Goal: Complete application form

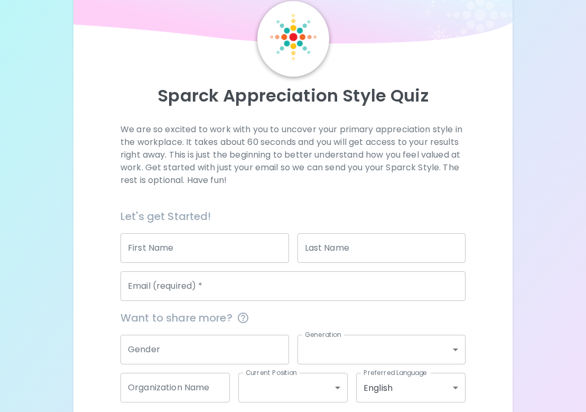
scroll to position [45, 0]
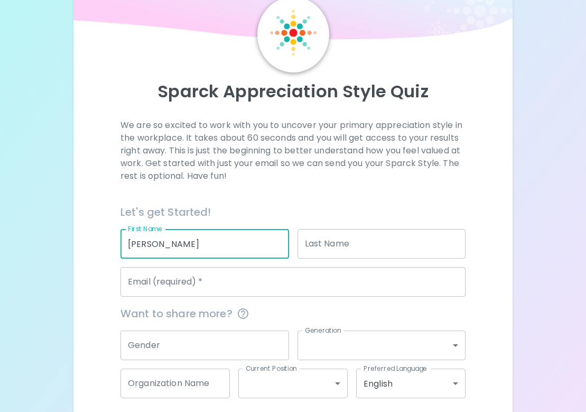
click at [154, 244] on input "[PERSON_NAME]" at bounding box center [204, 244] width 169 height 30
type input "[PERSON_NAME]"
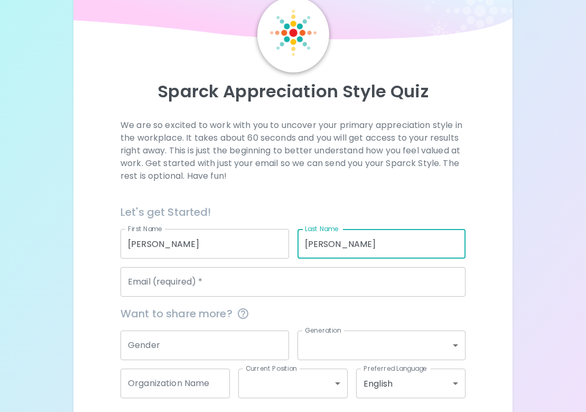
type input "[PERSON_NAME]"
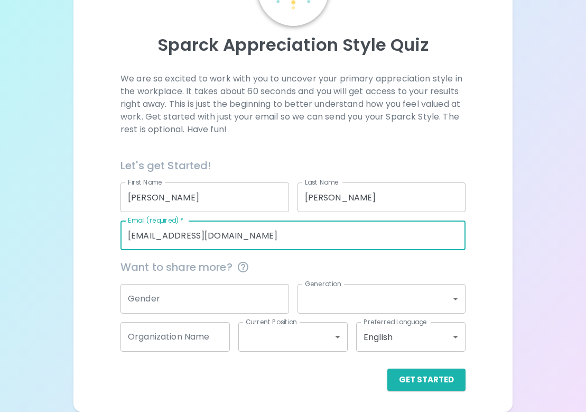
scroll to position [91, 0]
type input "[EMAIL_ADDRESS][DOMAIN_NAME]"
click at [415, 370] on button "Get Started" at bounding box center [426, 380] width 78 height 22
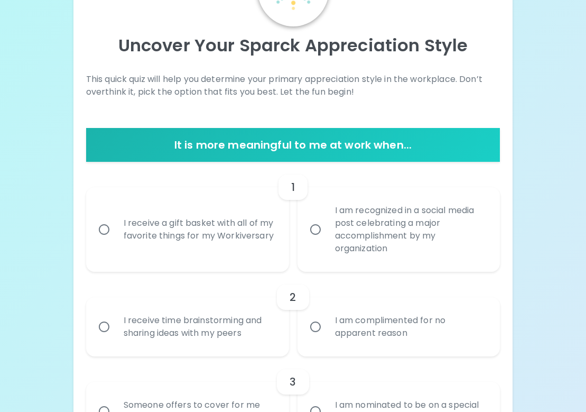
click at [251, 231] on div "I receive a gift basket with all of my favorite things for my Workiversary" at bounding box center [199, 229] width 168 height 51
click at [115, 231] on input "I receive a gift basket with all of my favorite things for my Workiversary" at bounding box center [104, 229] width 22 height 22
radio input "true"
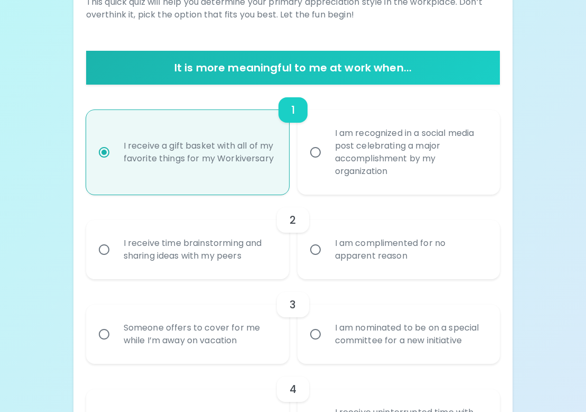
scroll to position [176, 0]
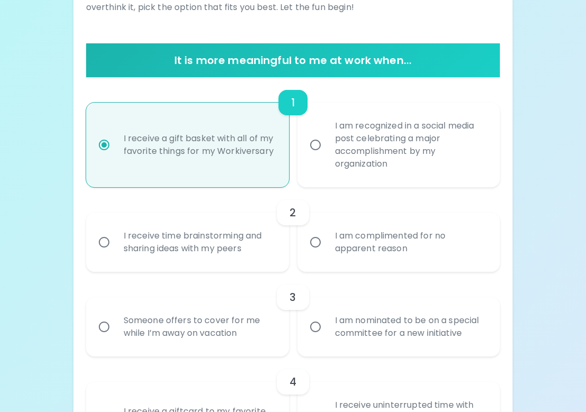
click at [245, 261] on div "I receive time brainstorming and sharing ideas with my peers" at bounding box center [199, 242] width 168 height 51
click at [115, 253] on input "I receive time brainstorming and sharing ideas with my peers" at bounding box center [104, 242] width 22 height 22
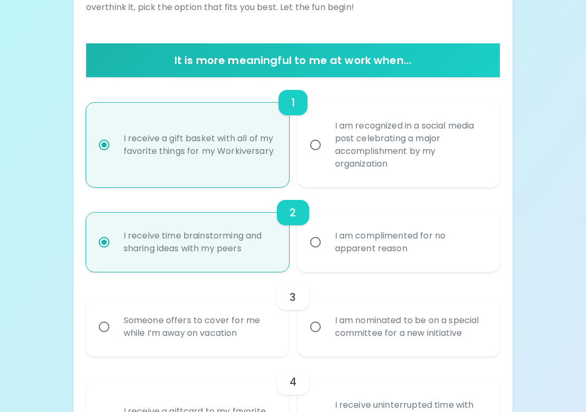
scroll to position [261, 0]
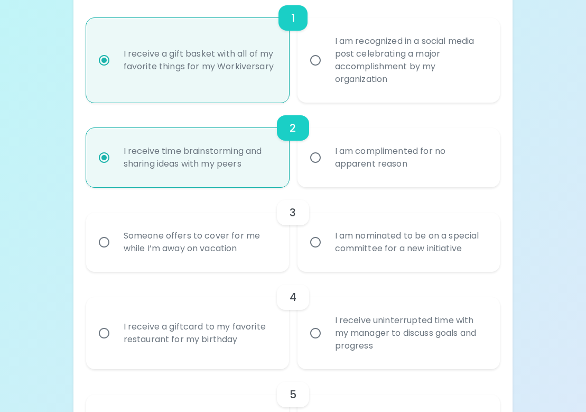
click at [252, 254] on div "Someone offers to cover for me while I’m away on vacation" at bounding box center [199, 242] width 168 height 51
click at [115, 253] on input "Someone offers to cover for me while I’m away on vacation" at bounding box center [104, 242] width 22 height 22
radio input "true"
radio input "false"
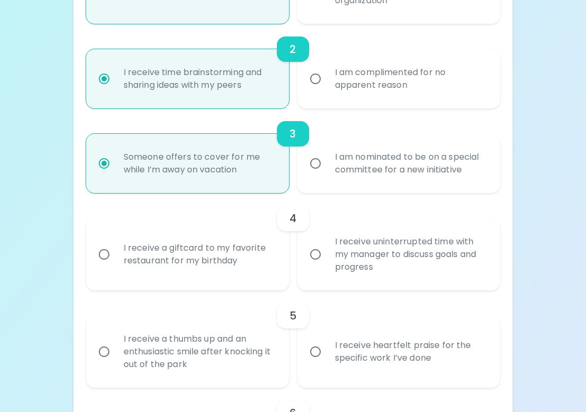
scroll to position [345, 0]
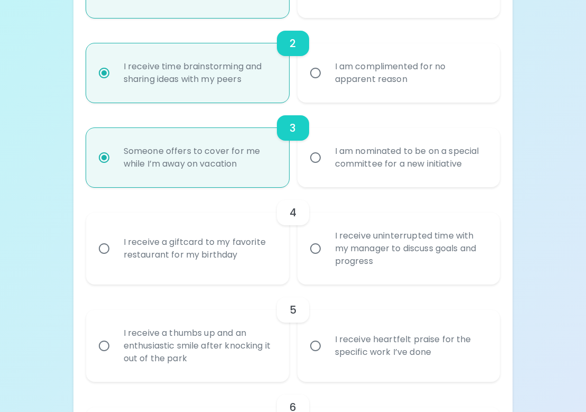
click at [270, 253] on div "I receive a giftcard to my favorite restaurant for my birthday" at bounding box center [199, 248] width 168 height 51
click at [115, 253] on input "I receive a giftcard to my favorite restaurant for my birthday" at bounding box center [104, 248] width 22 height 22
radio input "false"
radio input "true"
radio input "false"
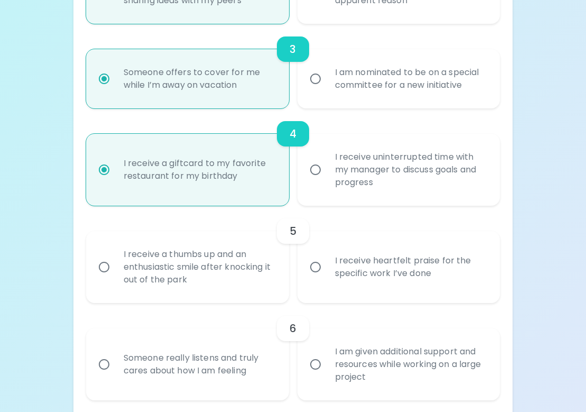
scroll to position [430, 0]
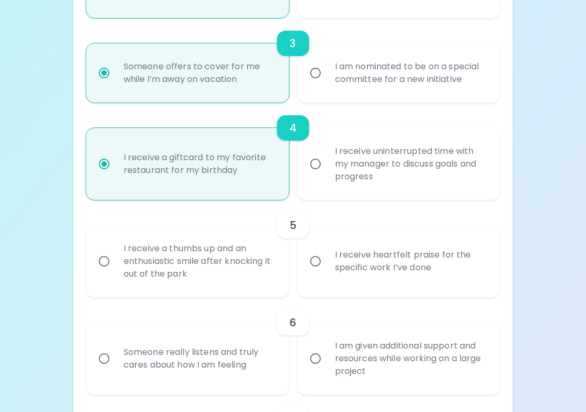
click at [348, 257] on div "I receive heartfelt praise for the specific work I’ve done" at bounding box center [411, 261] width 168 height 51
click at [327, 257] on input "I receive heartfelt praise for the specific work I’ve done" at bounding box center [315, 261] width 22 height 22
radio input "false"
radio input "true"
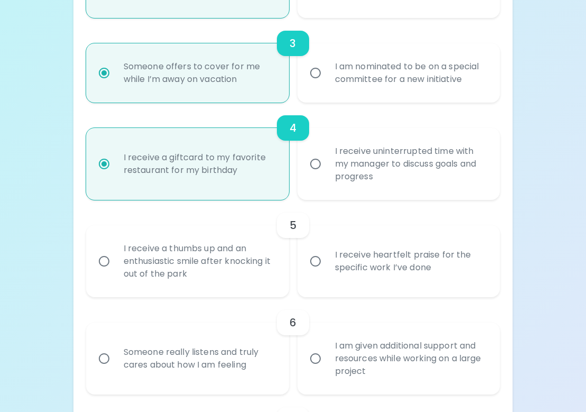
radio input "false"
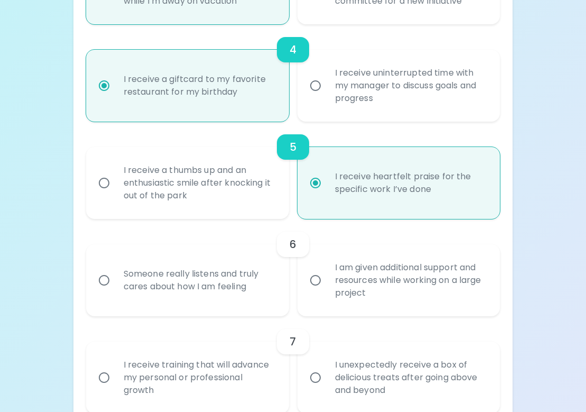
scroll to position [514, 0]
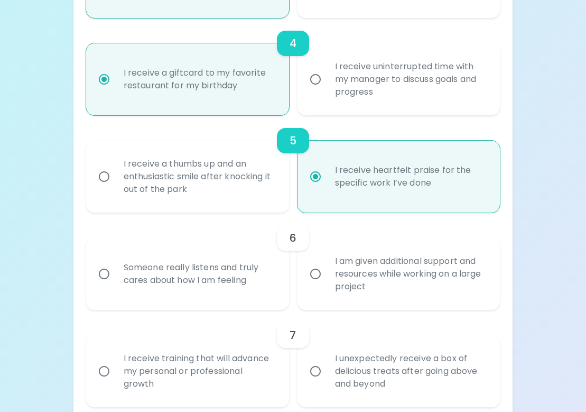
click at [252, 289] on div "Someone really listens and truly cares about how I am feeling" at bounding box center [199, 273] width 168 height 51
click at [115, 285] on input "Someone really listens and truly cares about how I am feeling" at bounding box center [104, 274] width 22 height 22
radio input "false"
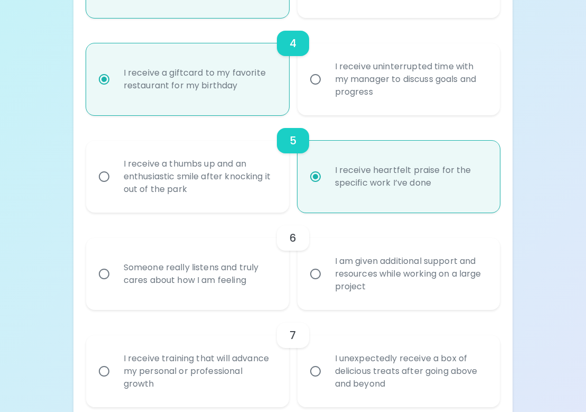
radio input "true"
radio input "false"
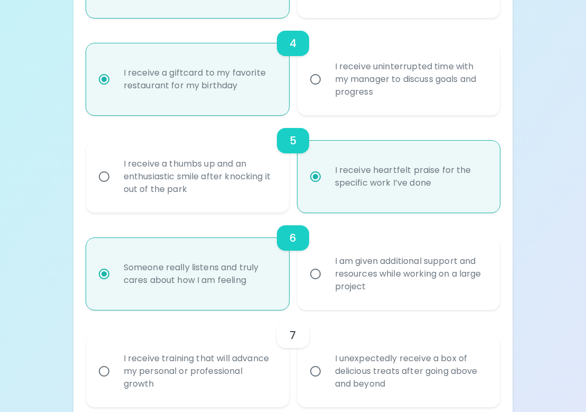
scroll to position [599, 0]
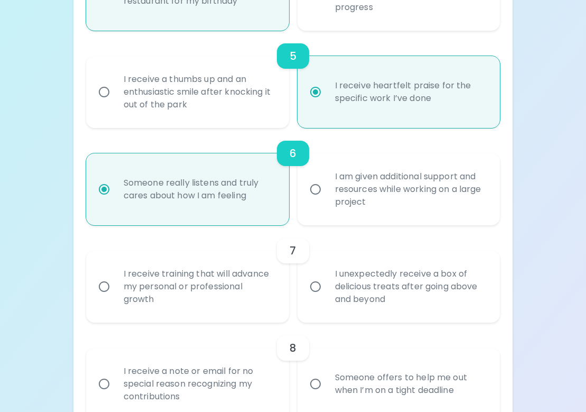
click at [252, 289] on div "I receive training that will advance my personal or professional growth" at bounding box center [199, 286] width 168 height 63
click at [115, 289] on input "I receive training that will advance my personal or professional growth" at bounding box center [104, 286] width 22 height 22
radio input "false"
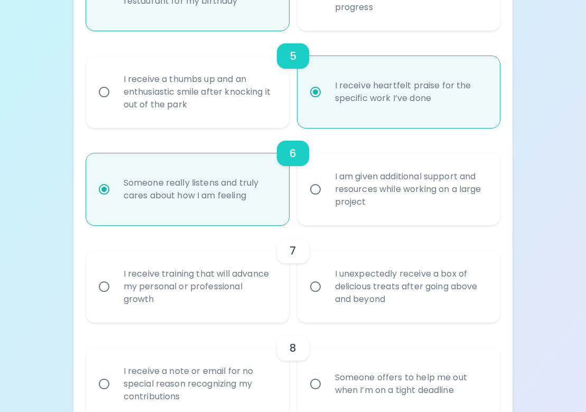
radio input "false"
radio input "true"
radio input "false"
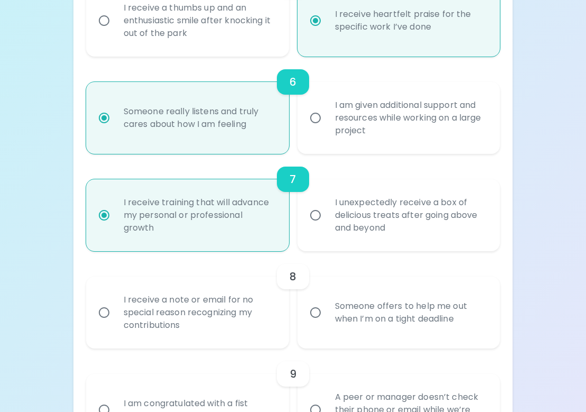
scroll to position [683, 0]
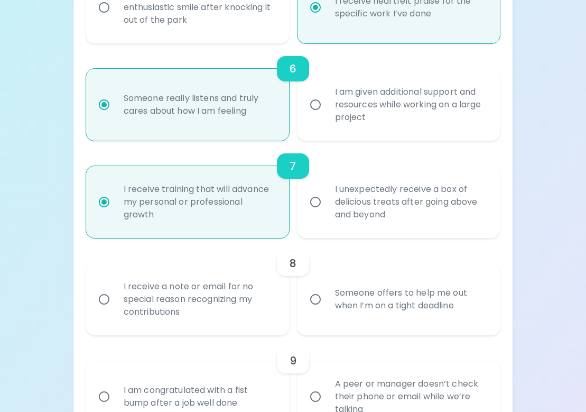
click at [252, 289] on div "I receive a note or email for no special reason recognizing my contributions" at bounding box center [199, 298] width 168 height 63
click at [115, 289] on input "I receive a note or email for no special reason recognizing my contributions" at bounding box center [104, 299] width 22 height 22
radio input "false"
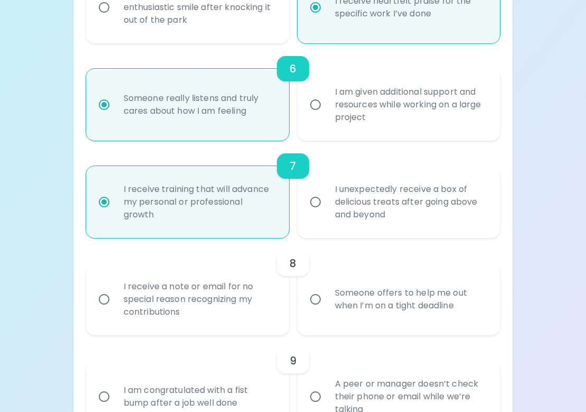
radio input "false"
radio input "true"
radio input "false"
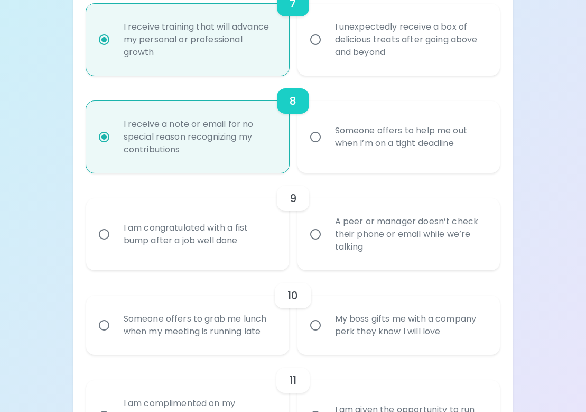
scroll to position [853, 0]
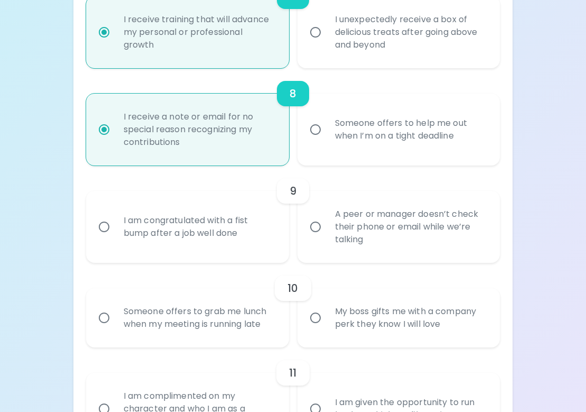
click at [339, 252] on div "A peer or manager doesn’t check their phone or email while we’re talking" at bounding box center [411, 226] width 168 height 63
click at [327, 238] on input "A peer or manager doesn’t check their phone or email while we’re talking" at bounding box center [315, 227] width 22 height 22
radio input "false"
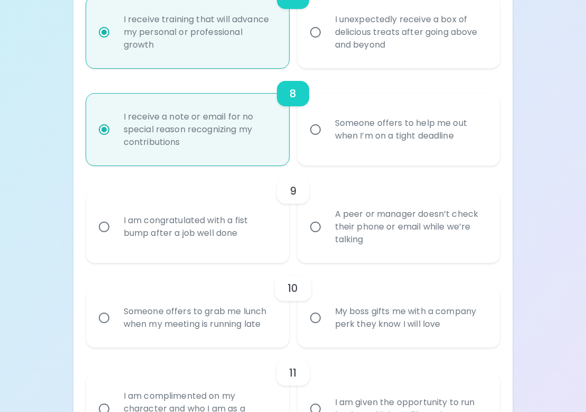
radio input "false"
radio input "true"
radio input "false"
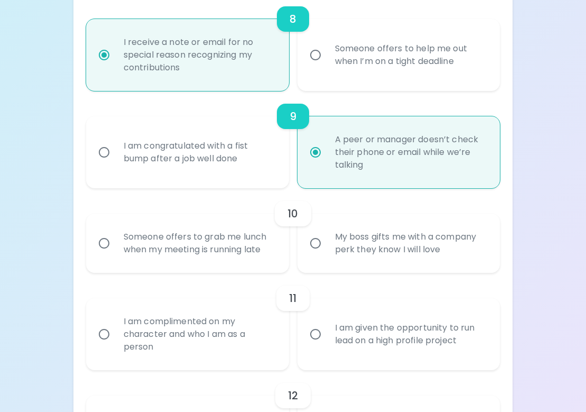
scroll to position [937, 0]
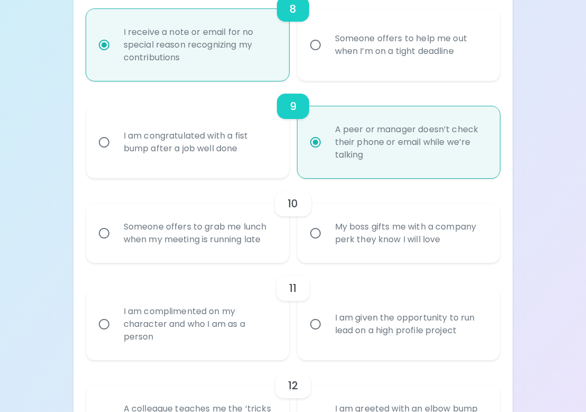
click at [236, 240] on div "Someone offers to grab me lunch when my meeting is running late" at bounding box center [199, 233] width 168 height 51
click at [115, 240] on input "Someone offers to grab me lunch when my meeting is running late" at bounding box center [104, 233] width 22 height 22
radio input "false"
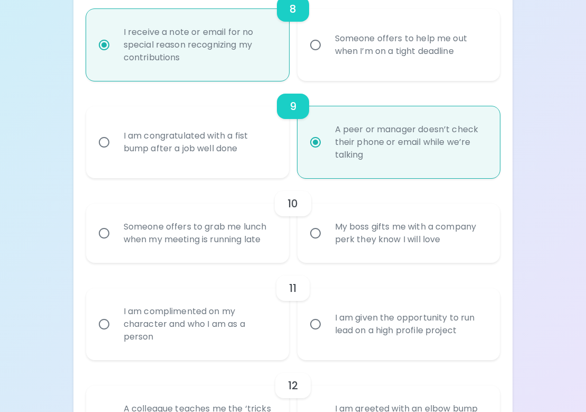
radio input "false"
radio input "true"
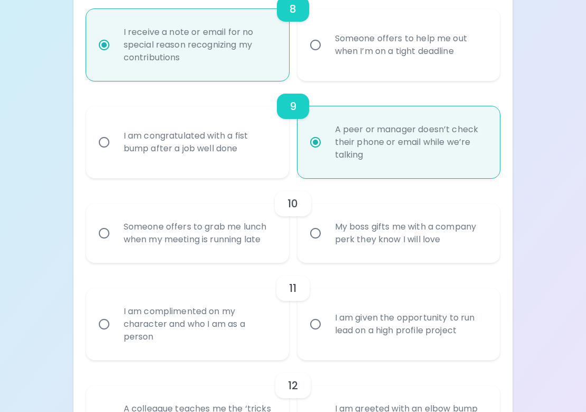
radio input "false"
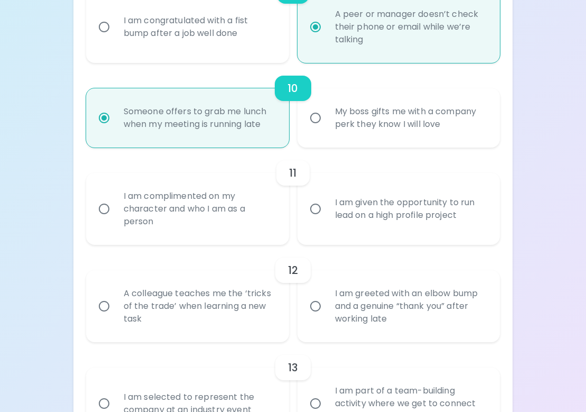
scroll to position [1053, 0]
click at [239, 219] on div "I am complimented on my character and who I am as a person" at bounding box center [199, 208] width 168 height 63
click at [115, 219] on input "I am complimented on my character and who I am as a person" at bounding box center [104, 209] width 22 height 22
radio input "false"
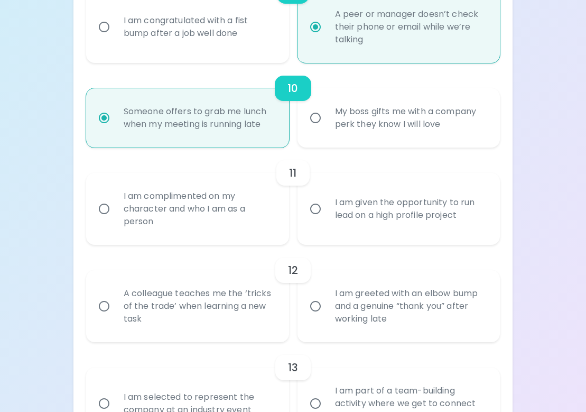
radio input "false"
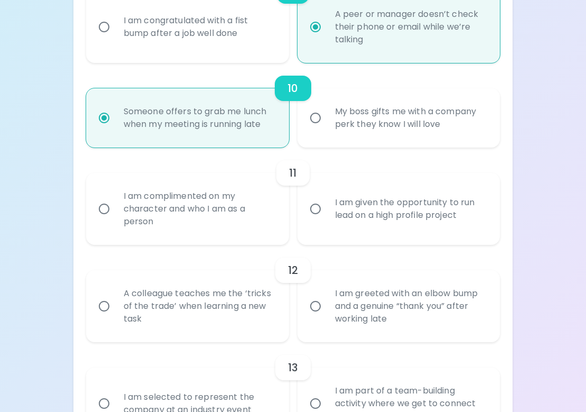
radio input "false"
radio input "true"
radio input "false"
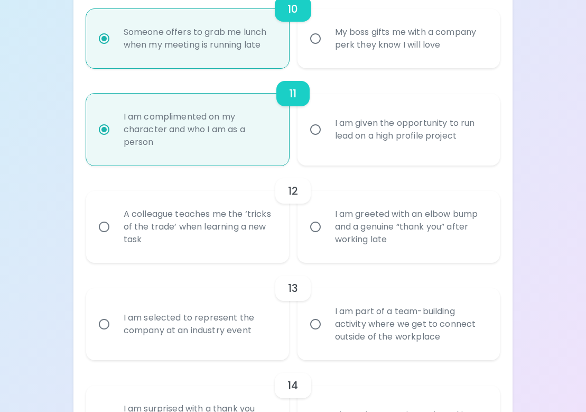
scroll to position [1137, 0]
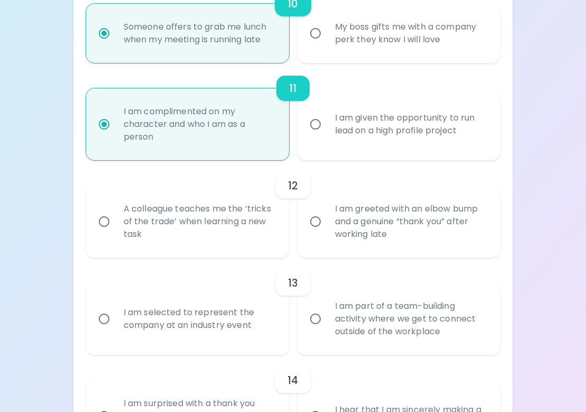
click at [239, 219] on div "A colleague teaches me the ‘tricks of the trade’ when learning a new task" at bounding box center [199, 221] width 168 height 63
click at [115, 219] on input "A colleague teaches me the ‘tricks of the trade’ when learning a new task" at bounding box center [104, 221] width 22 height 22
radio input "false"
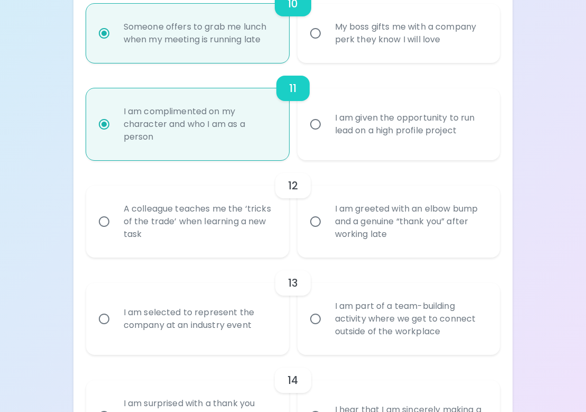
radio input "false"
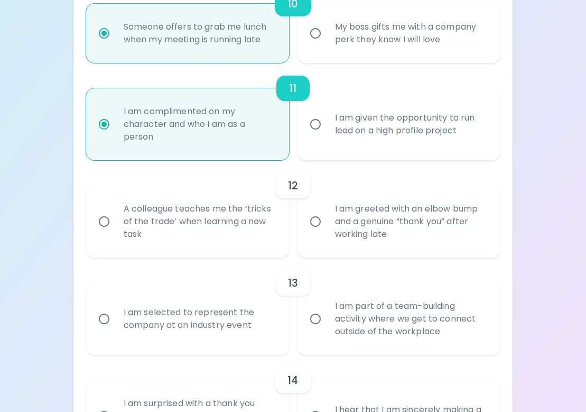
radio input "false"
radio input "true"
radio input "false"
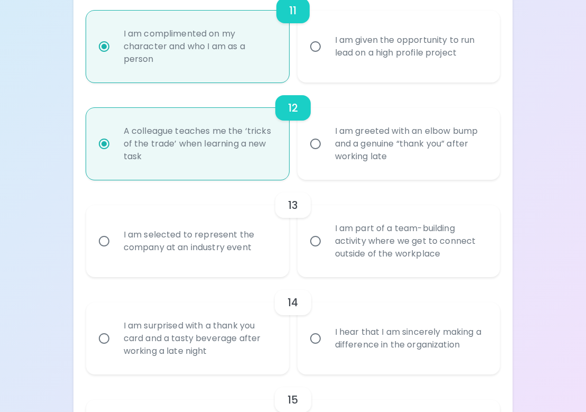
scroll to position [1222, 0]
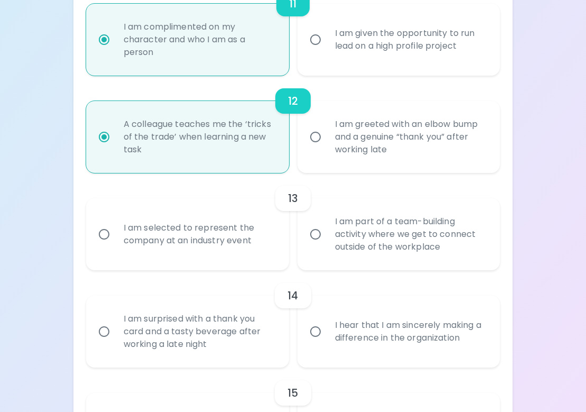
click at [255, 236] on div "I am selected to represent the company at an industry event" at bounding box center [199, 234] width 168 height 51
click at [115, 236] on input "I am selected to represent the company at an industry event" at bounding box center [104, 234] width 22 height 22
radio input "false"
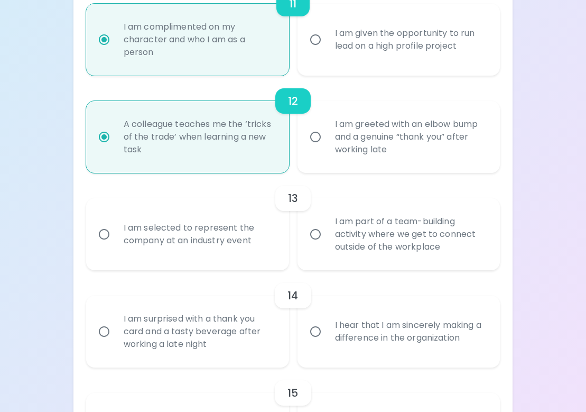
radio input "false"
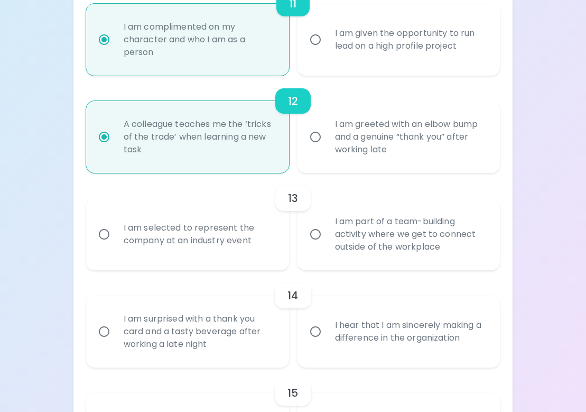
radio input "false"
radio input "true"
radio input "false"
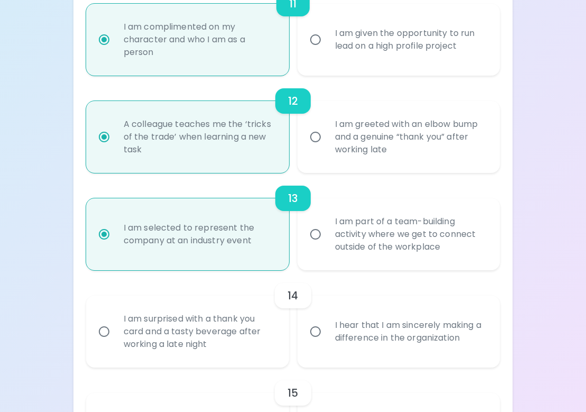
scroll to position [1306, 0]
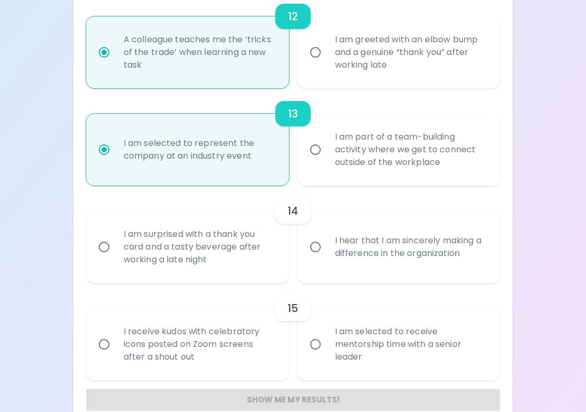
click at [365, 255] on div "I hear that I am sincerely making a difference in the organization" at bounding box center [411, 246] width 168 height 51
click at [327, 255] on input "I hear that I am sincerely making a difference in the organization" at bounding box center [315, 247] width 22 height 22
radio input "false"
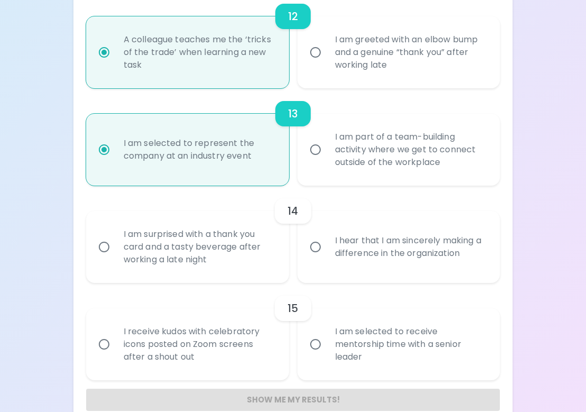
radio input "false"
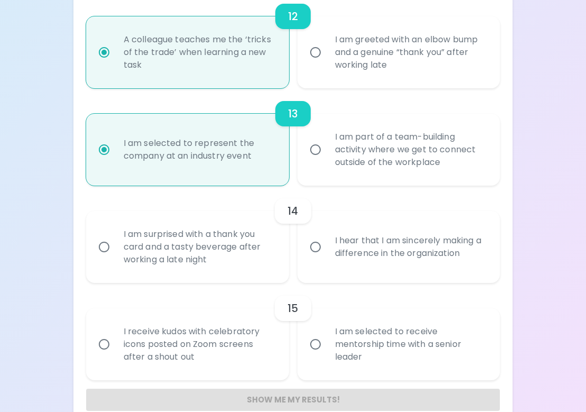
radio input "false"
radio input "true"
radio input "false"
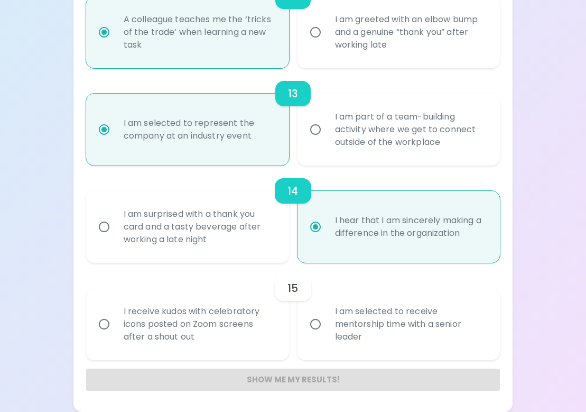
scroll to position [1326, 0]
click at [384, 335] on div "I am selected to receive mentorship time with a senior leader" at bounding box center [411, 324] width 168 height 63
click at [327, 335] on input "I am selected to receive mentorship time with a senior leader" at bounding box center [315, 324] width 22 height 22
radio input "false"
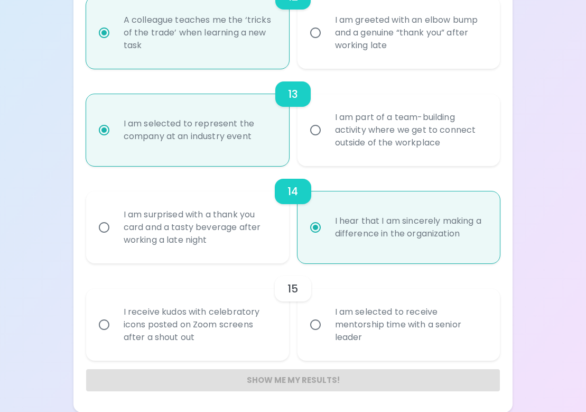
radio input "false"
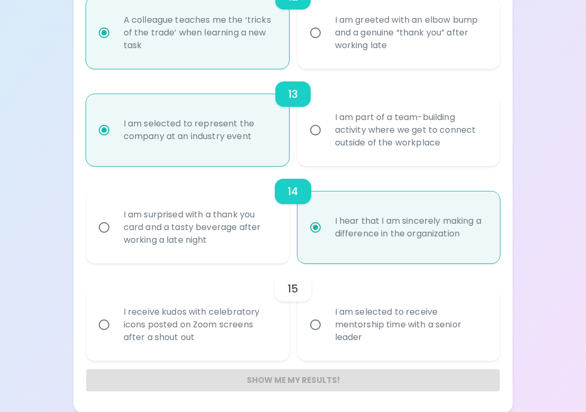
radio input "false"
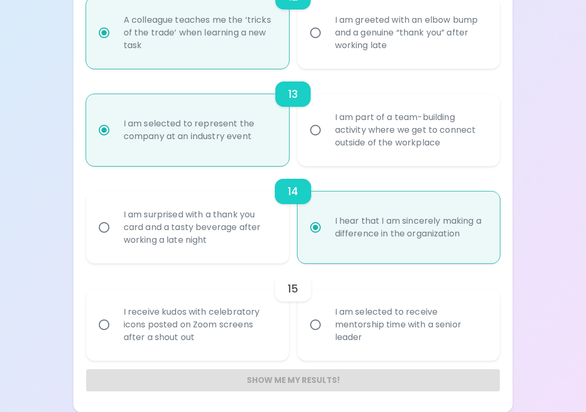
radio input "true"
radio input "false"
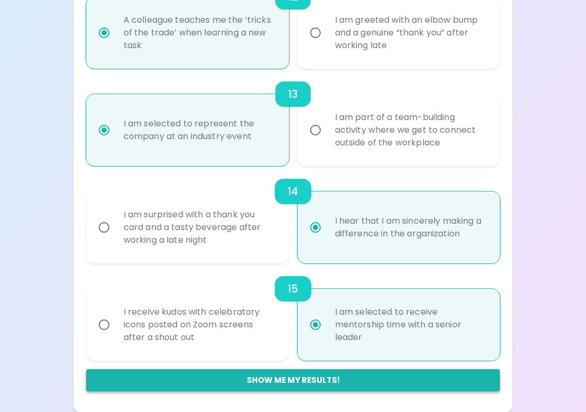
click at [322, 380] on button "Show me my results!" at bounding box center [293, 380] width 414 height 22
radio input "false"
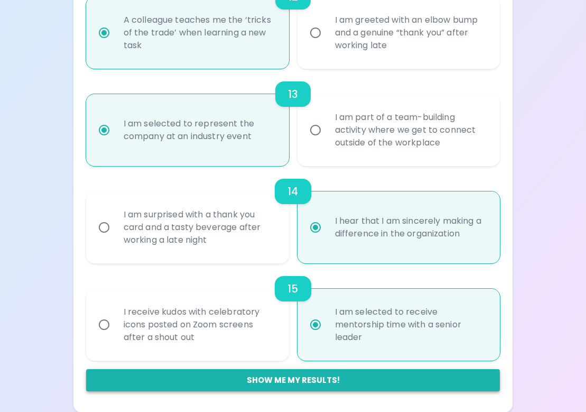
radio input "false"
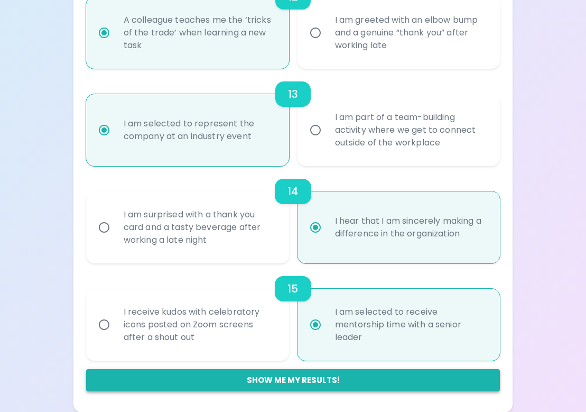
radio input "false"
radio input "true"
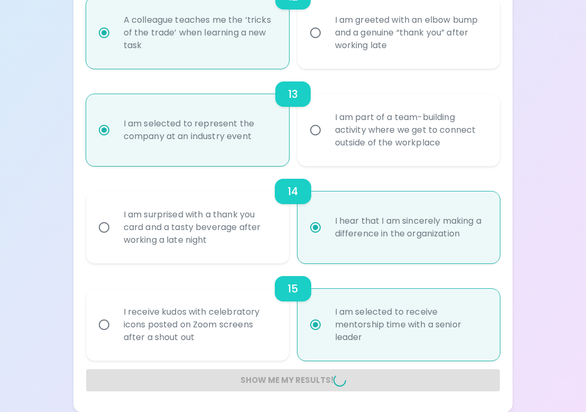
radio input "false"
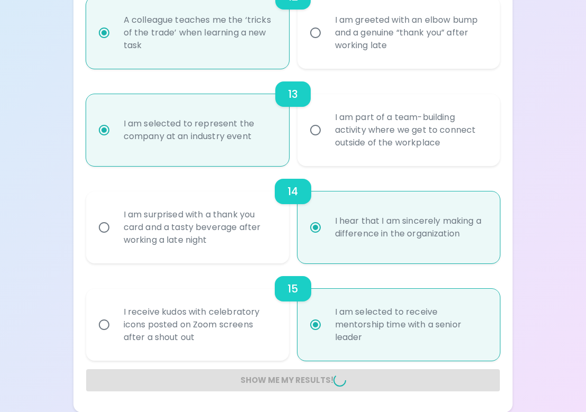
radio input "false"
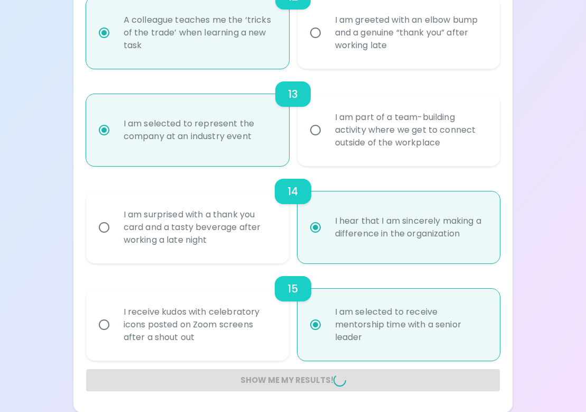
radio input "false"
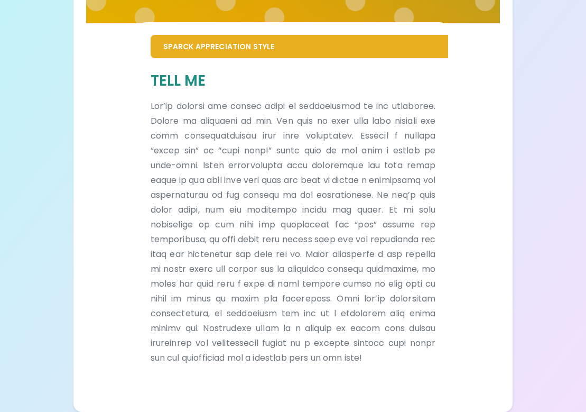
scroll to position [224, 0]
